Goal: Find specific page/section: Find specific page/section

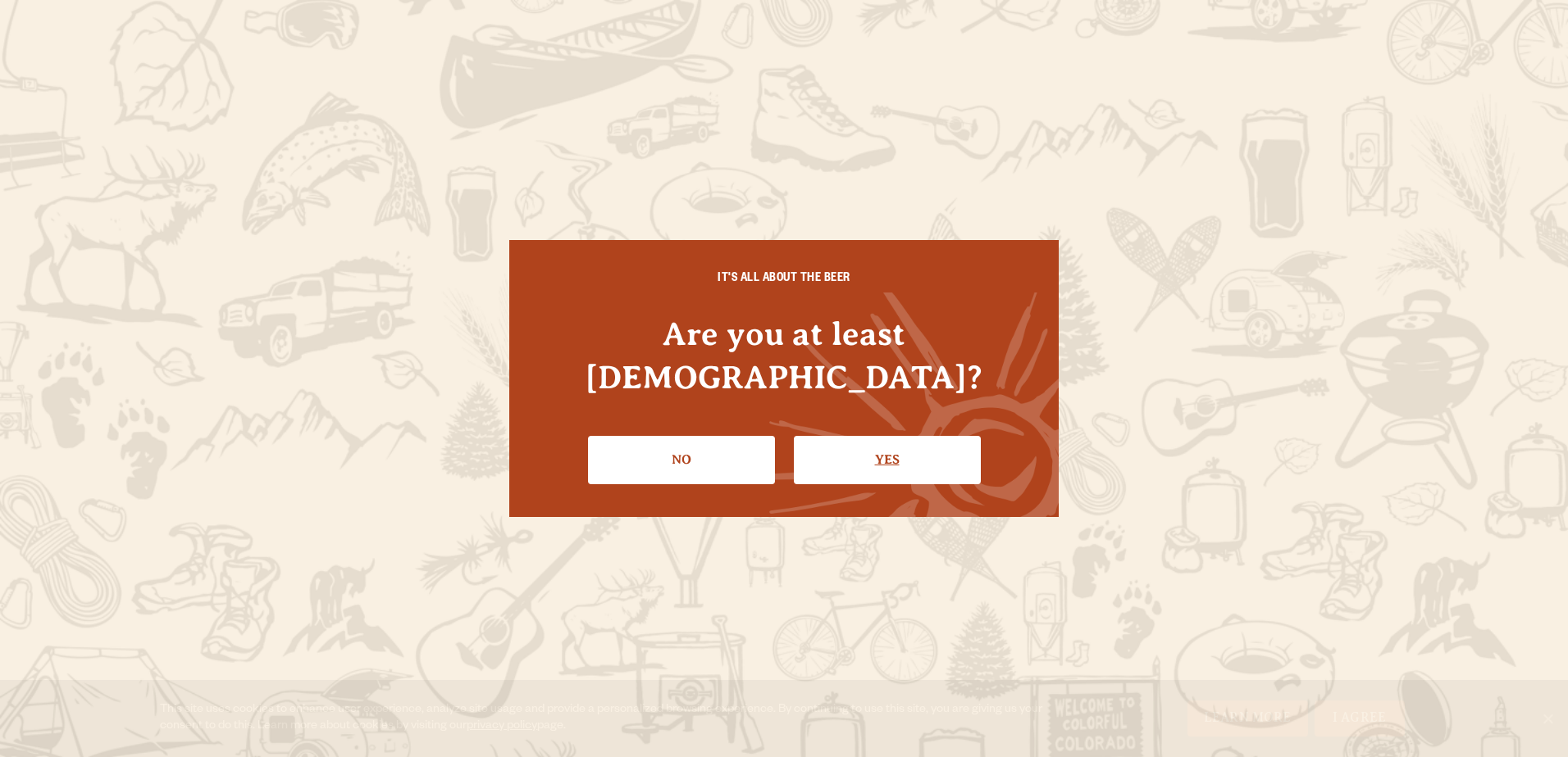
click at [863, 444] on link "Yes" at bounding box center [888, 460] width 187 height 47
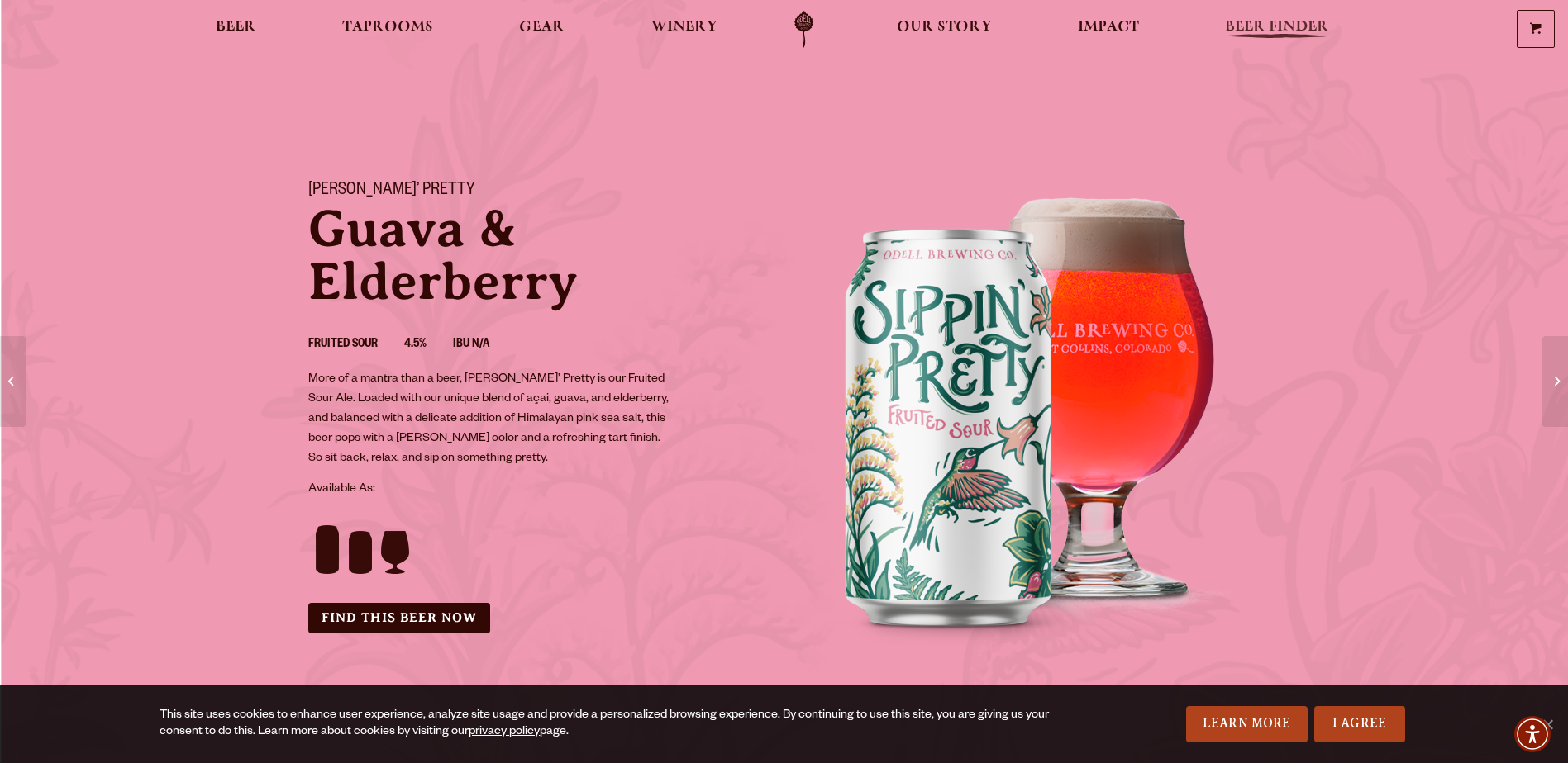
click at [1270, 21] on span "Beer Finder" at bounding box center [1277, 28] width 104 height 13
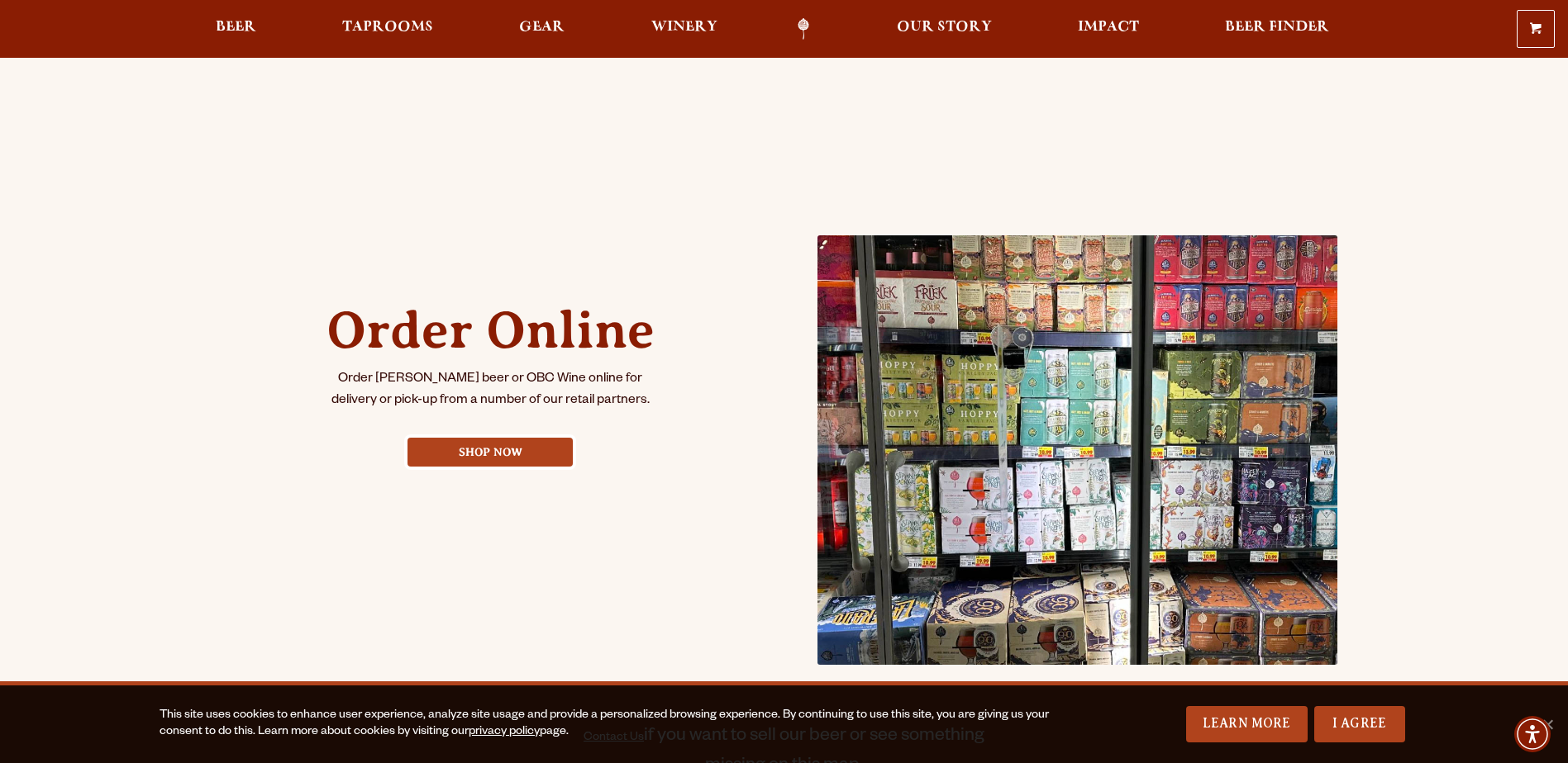
scroll to position [578, 0]
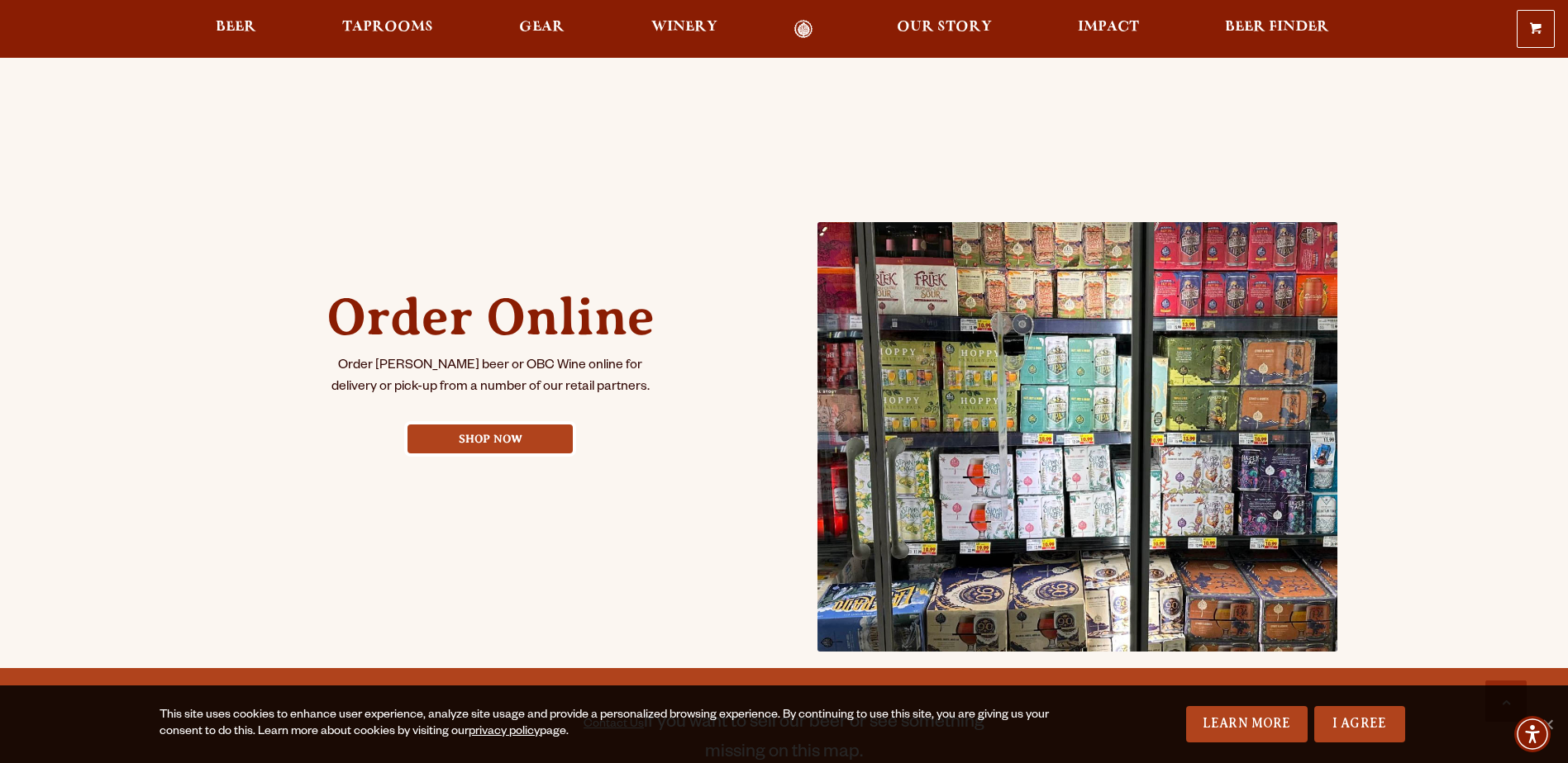
click at [1039, 514] on img at bounding box center [1078, 437] width 521 height 430
click at [1023, 433] on img at bounding box center [1078, 437] width 521 height 430
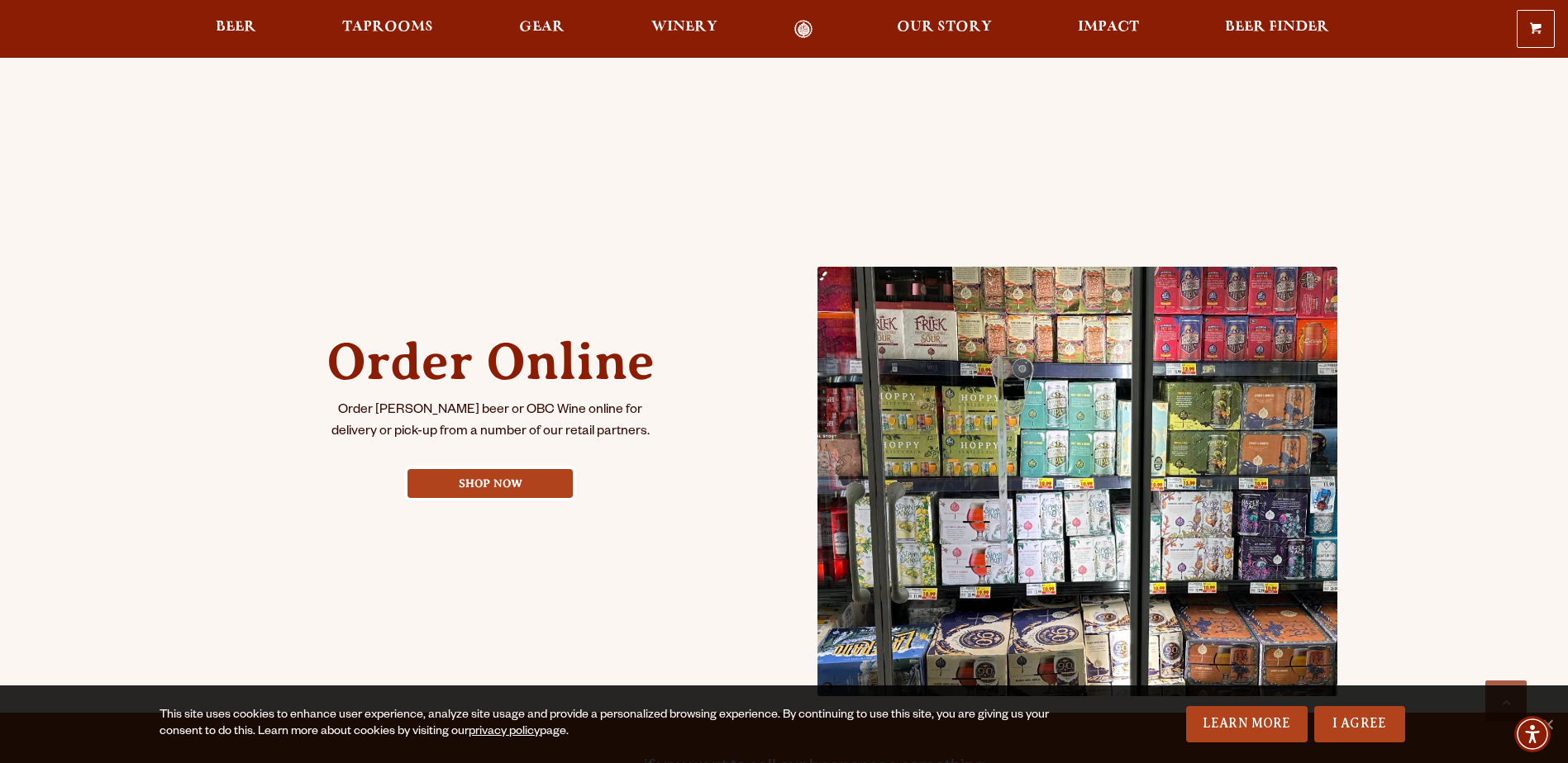
drag, startPoint x: 1023, startPoint y: 433, endPoint x: 1023, endPoint y: 449, distance: 16.0
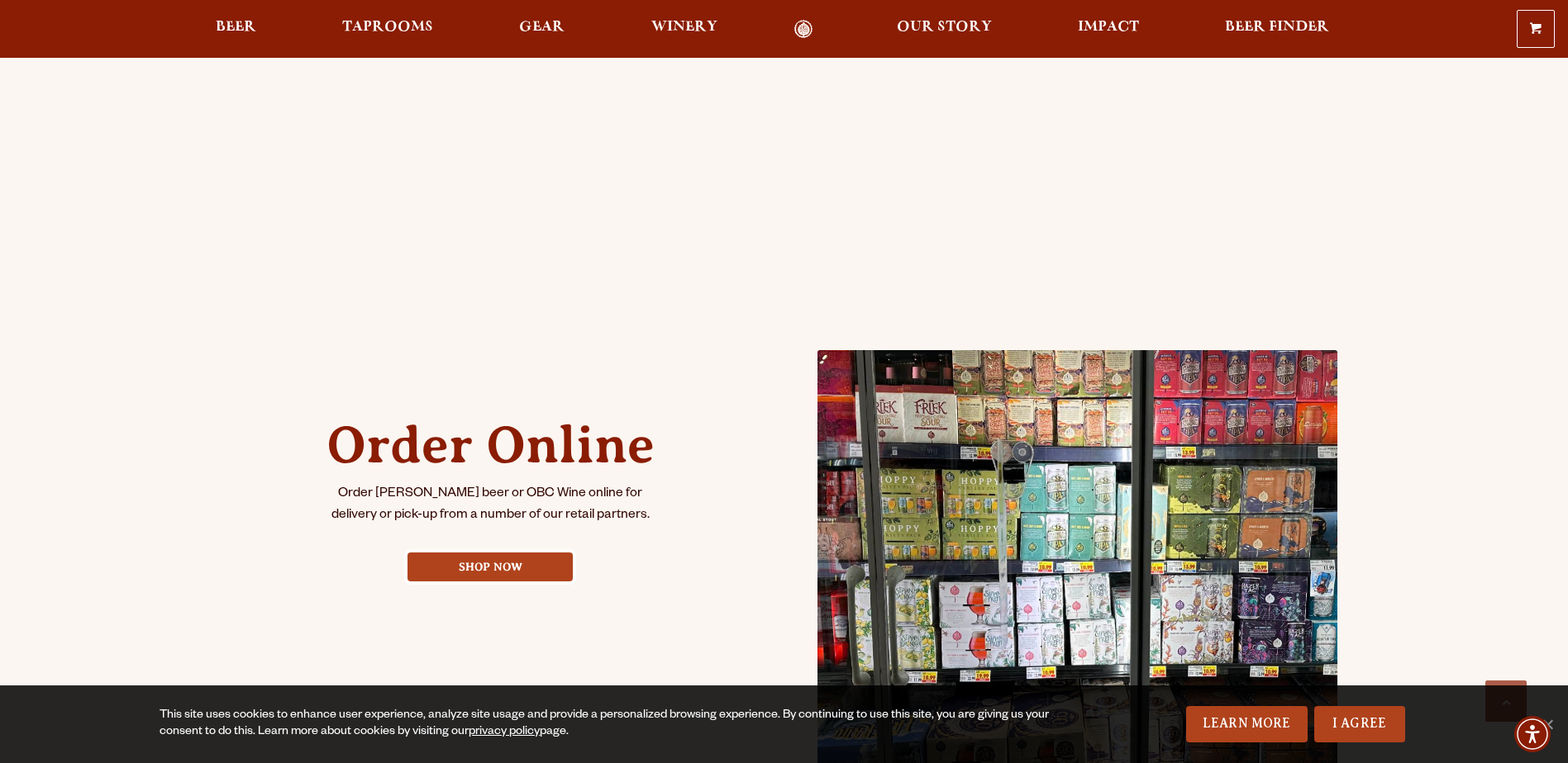
scroll to position [413, 0]
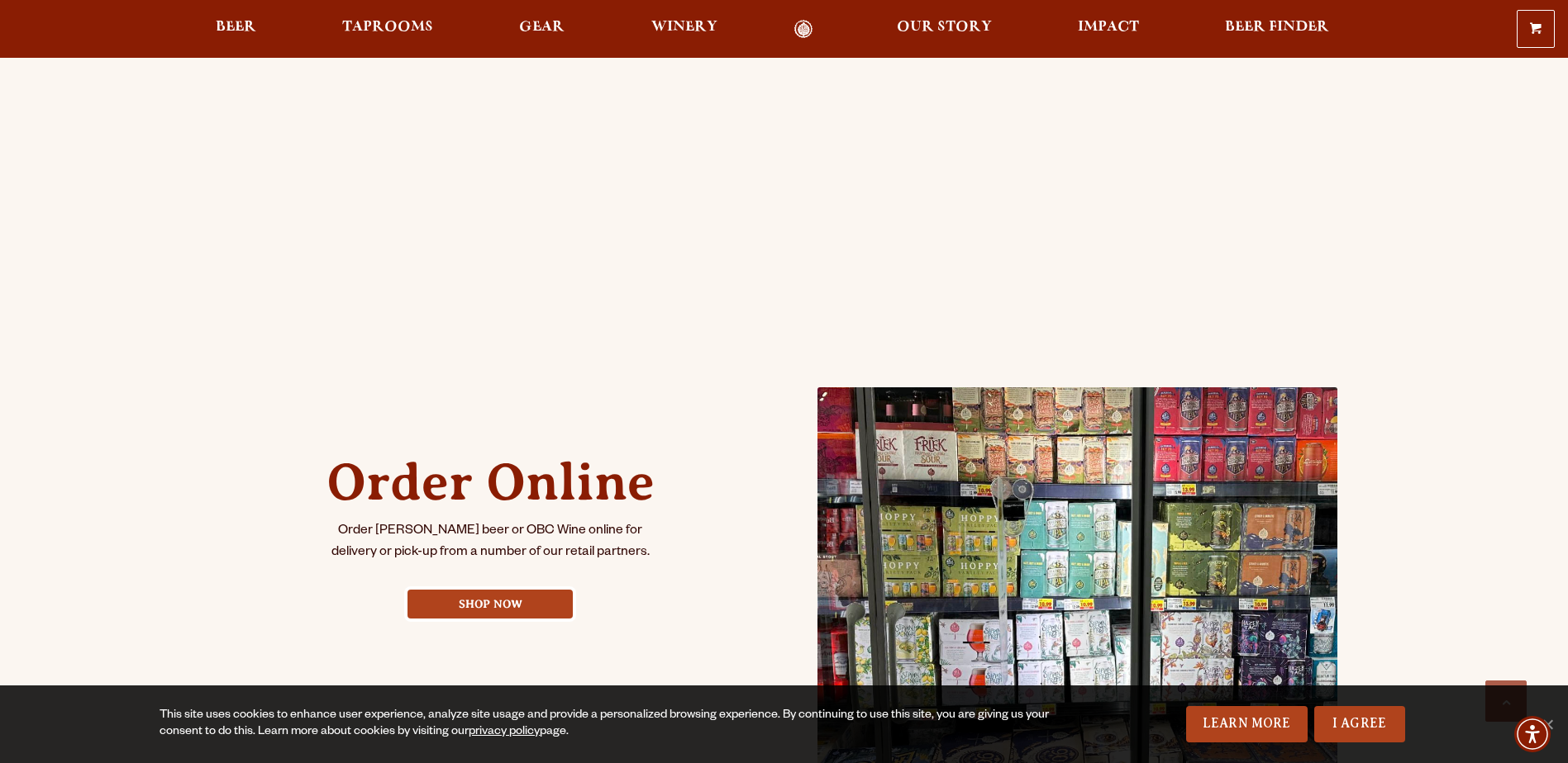
drag, startPoint x: 1023, startPoint y: 449, endPoint x: 948, endPoint y: 496, distance: 88.5
click at [948, 496] on img at bounding box center [1078, 602] width 521 height 430
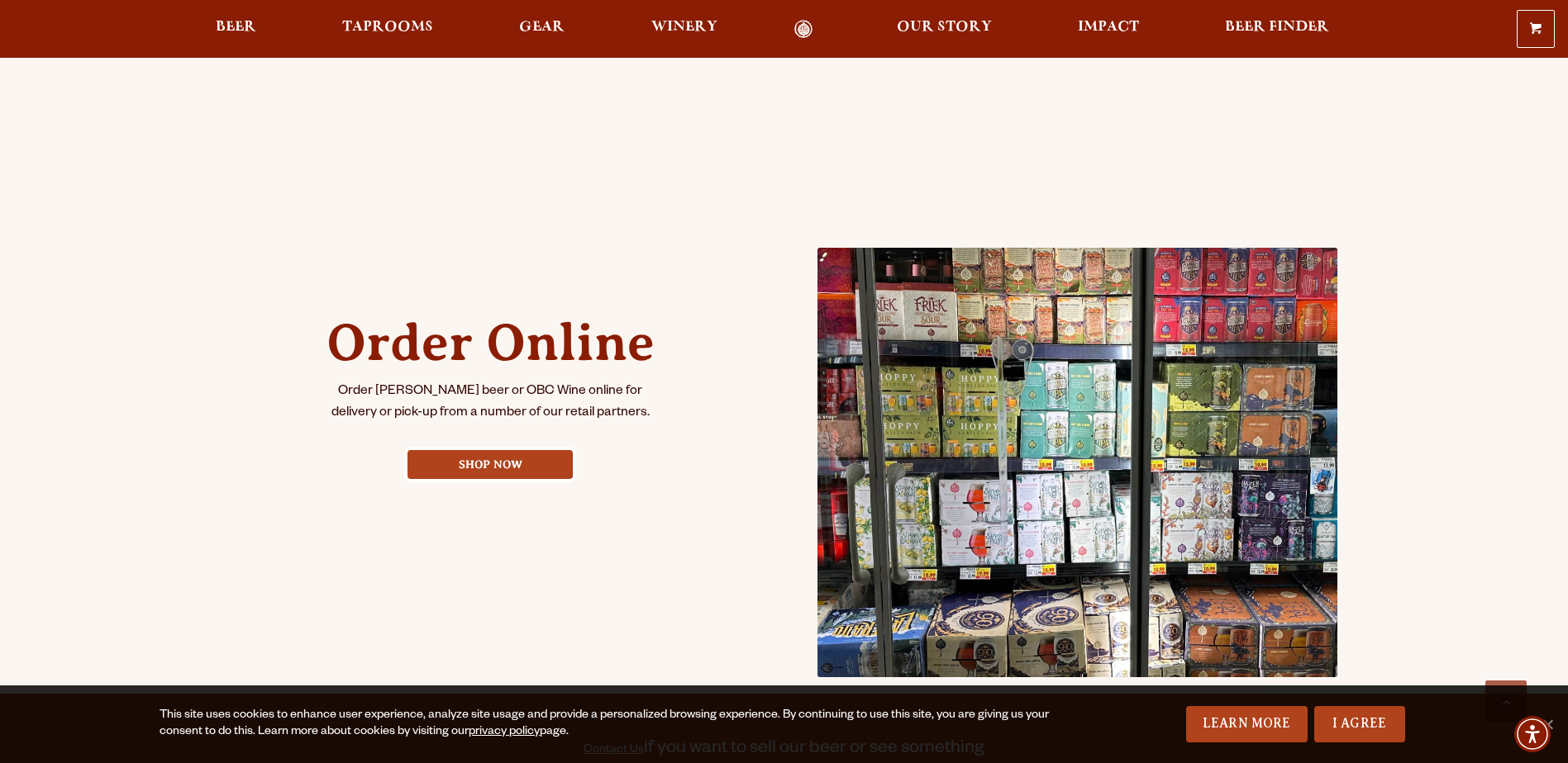
scroll to position [661, 0]
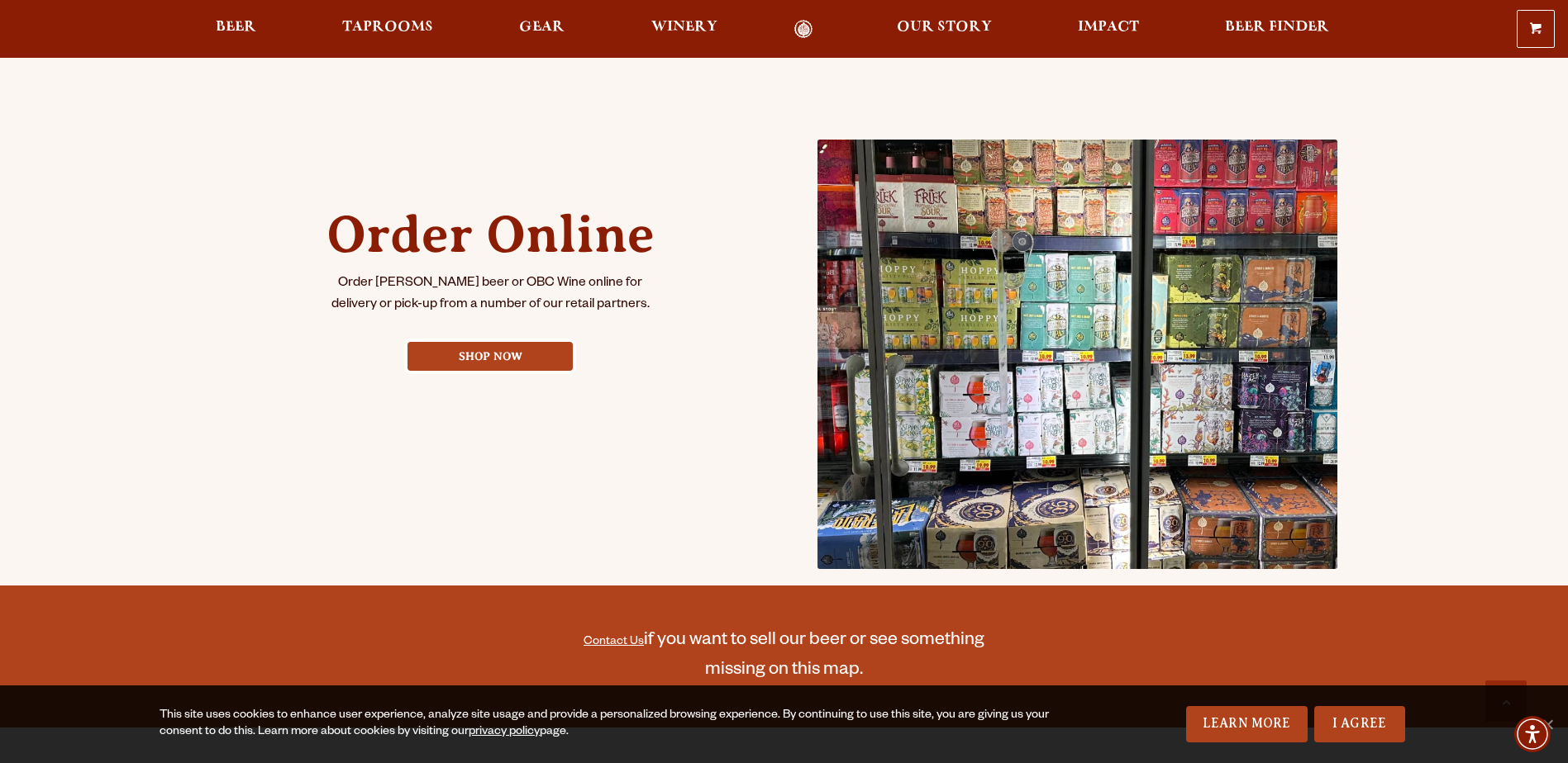
click at [1014, 372] on img at bounding box center [1078, 354] width 521 height 430
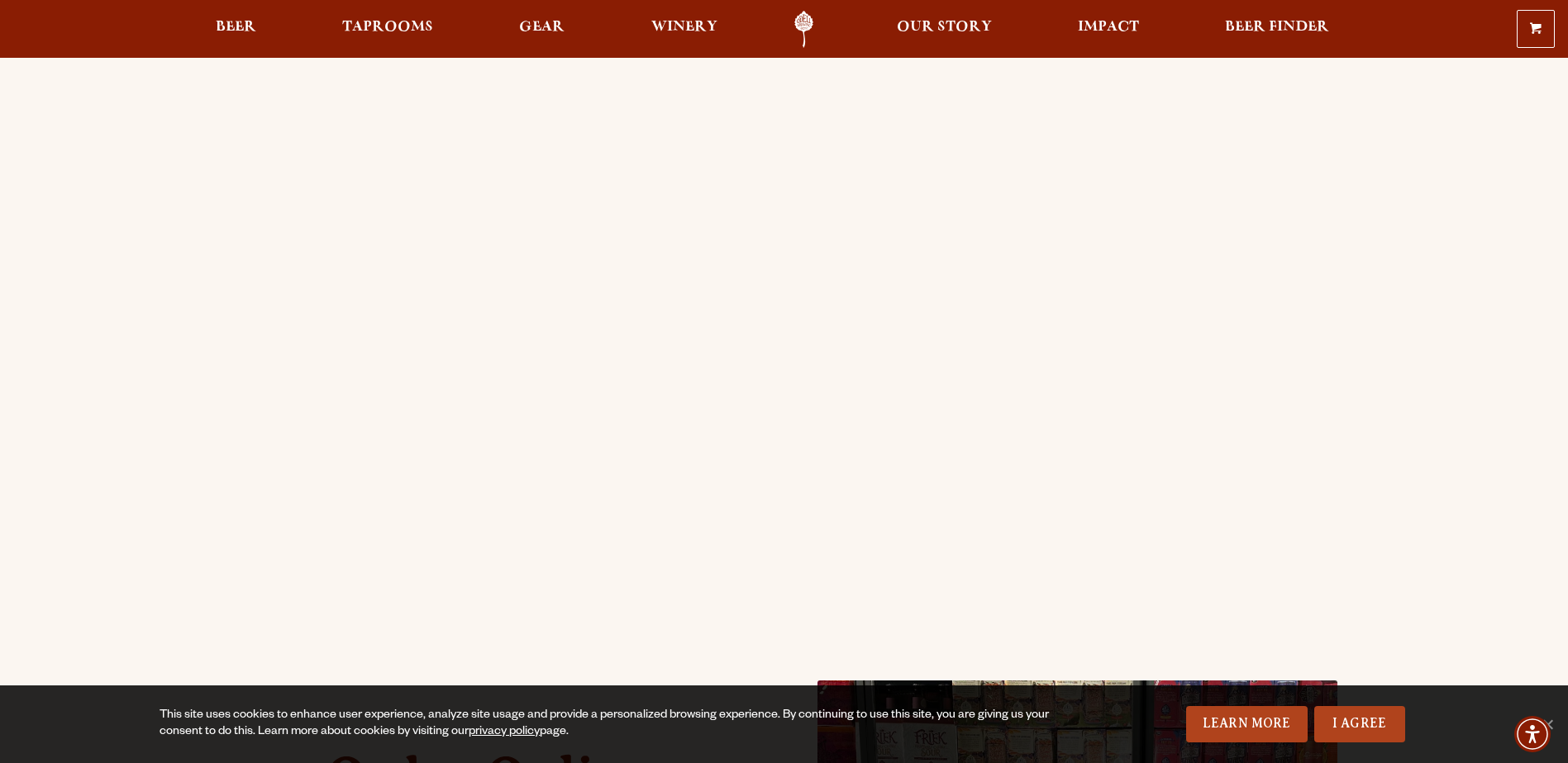
scroll to position [0, 0]
